Goal: Information Seeking & Learning: Learn about a topic

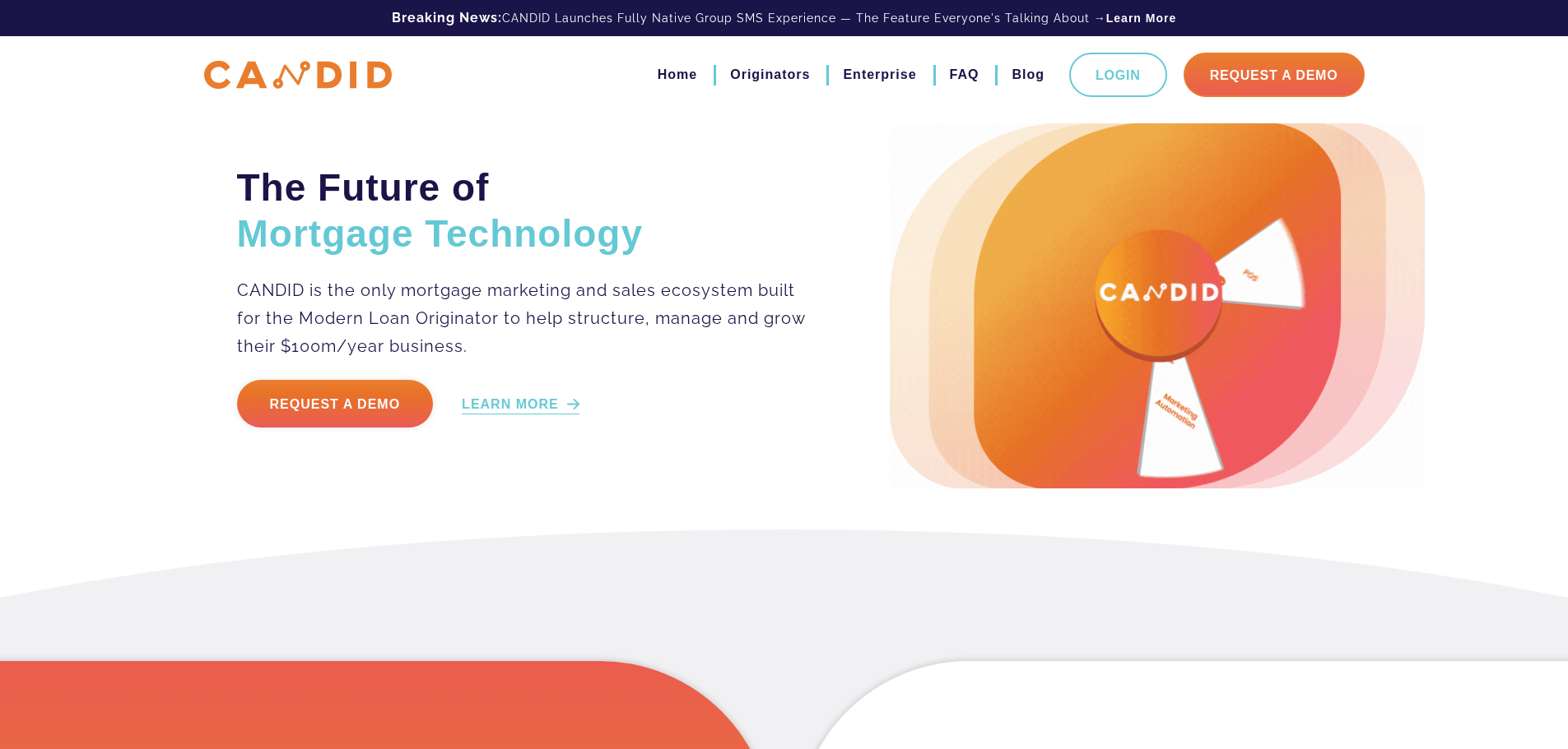
click at [538, 397] on link "LEARN MORE" at bounding box center [521, 405] width 118 height 19
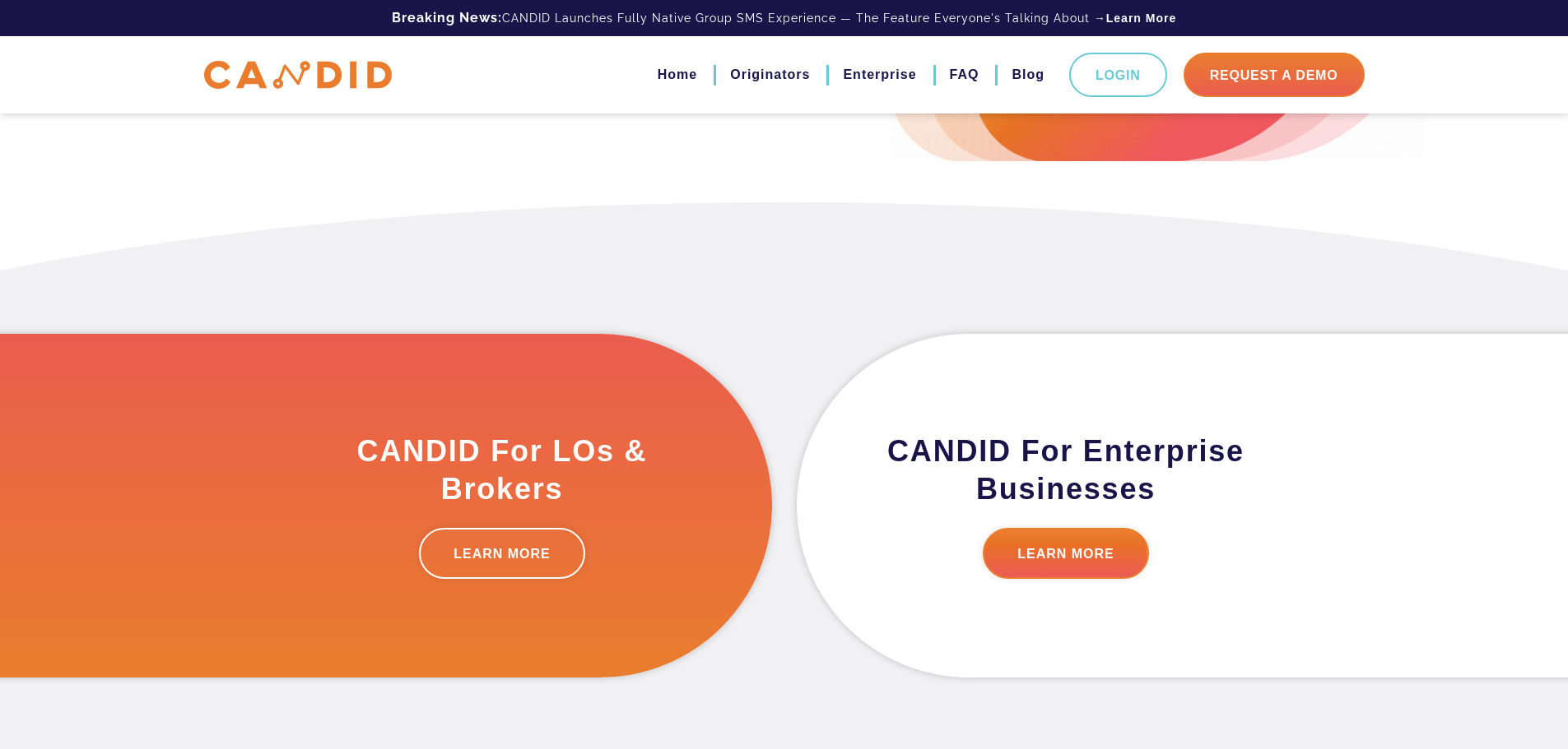
scroll to position [416, 0]
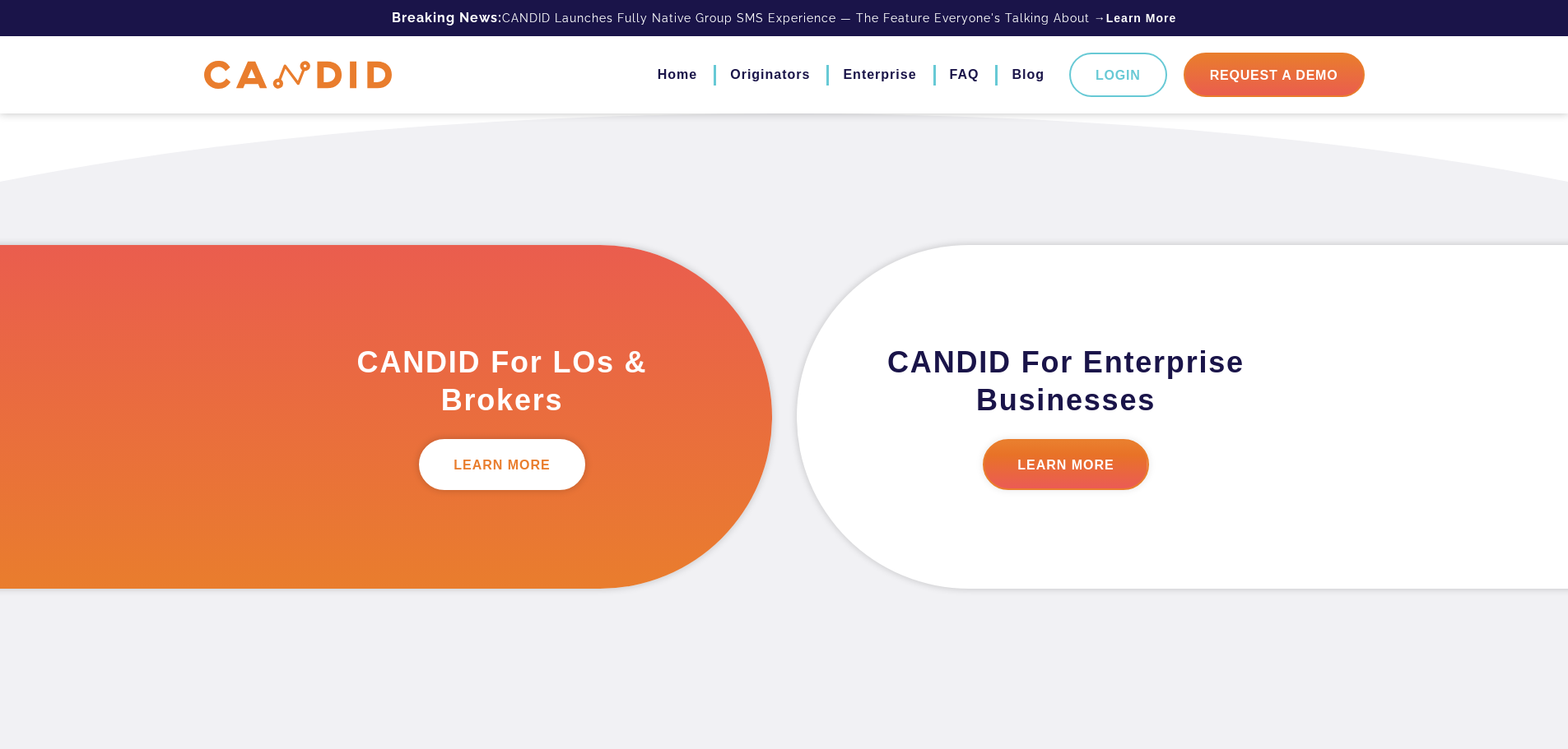
click at [477, 465] on link "LEARN MORE" at bounding box center [501, 464] width 166 height 51
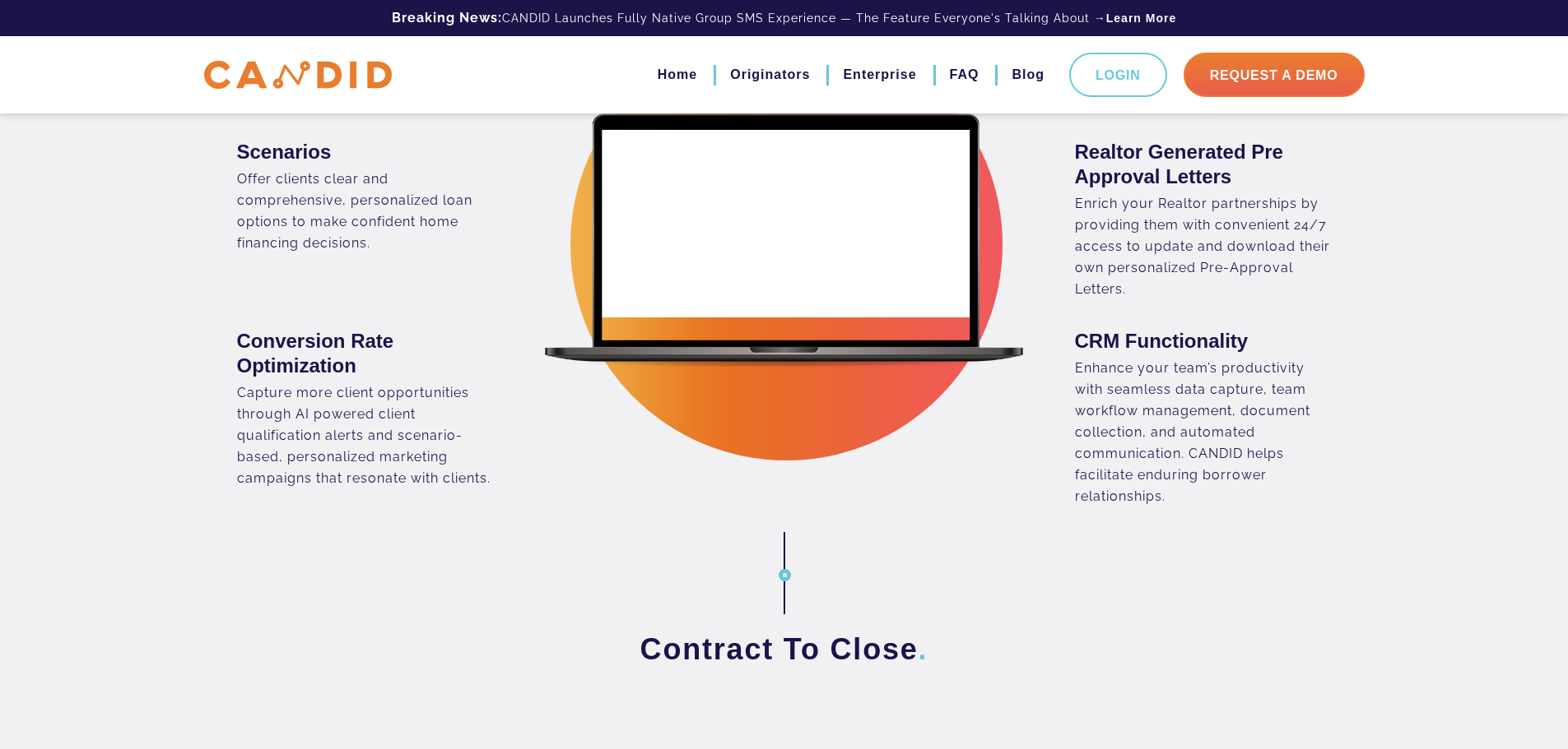
scroll to position [1234, 0]
